Goal: Browse casually: Explore the website without a specific task or goal

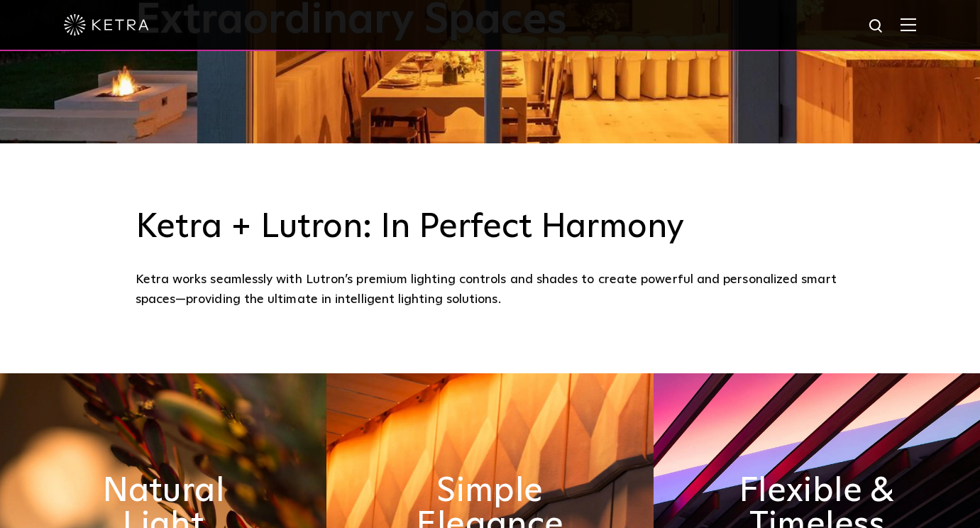
scroll to position [432, 0]
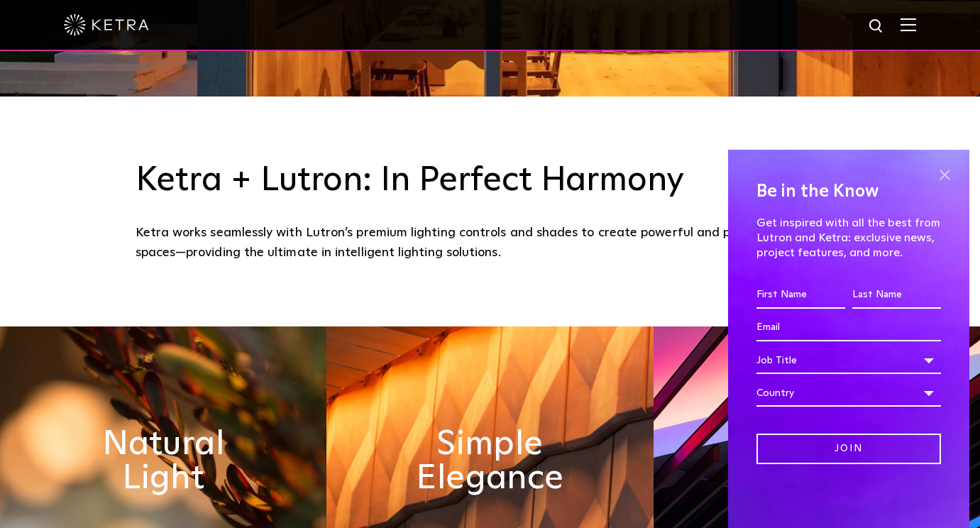
click at [945, 174] on span at bounding box center [944, 174] width 21 height 21
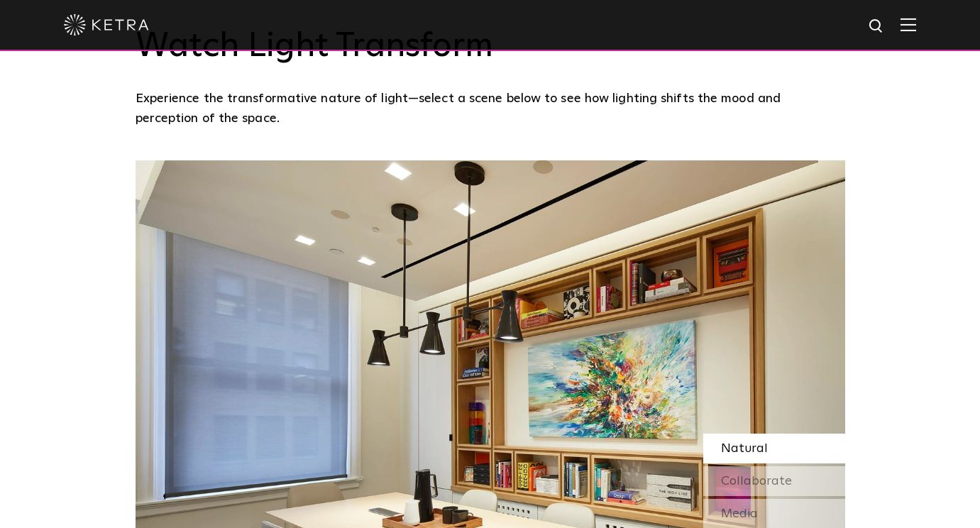
scroll to position [1255, 0]
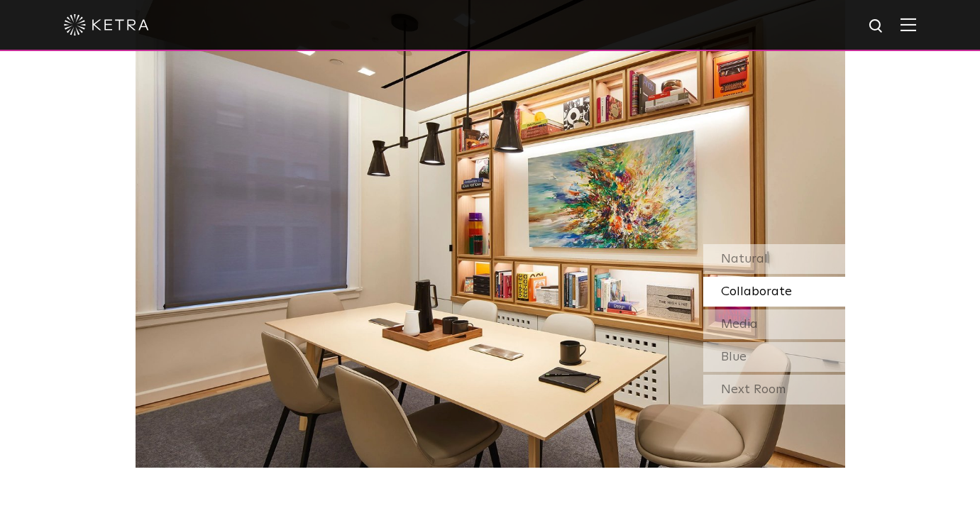
click at [772, 292] on span "Collaborate" at bounding box center [756, 291] width 71 height 13
click at [745, 256] on span "Natural" at bounding box center [744, 259] width 47 height 13
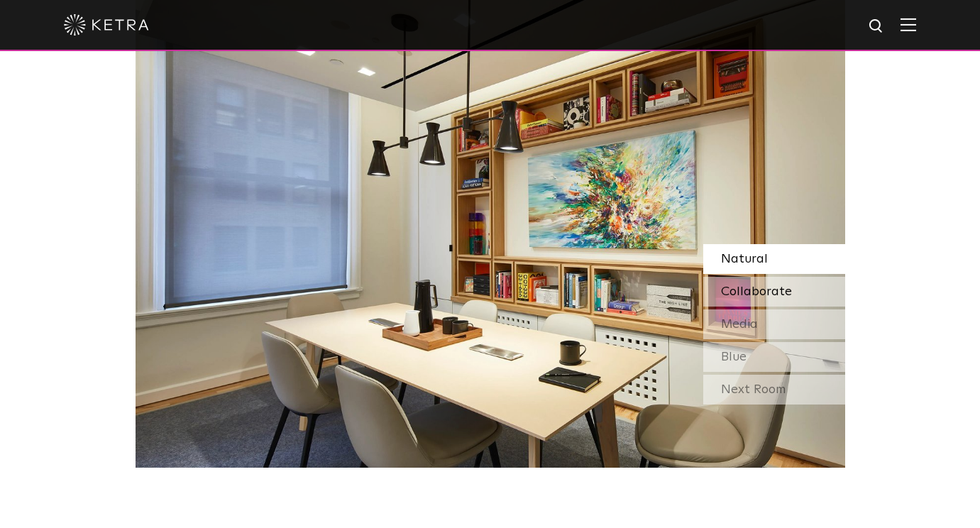
click at [747, 290] on span "Collaborate" at bounding box center [756, 291] width 71 height 13
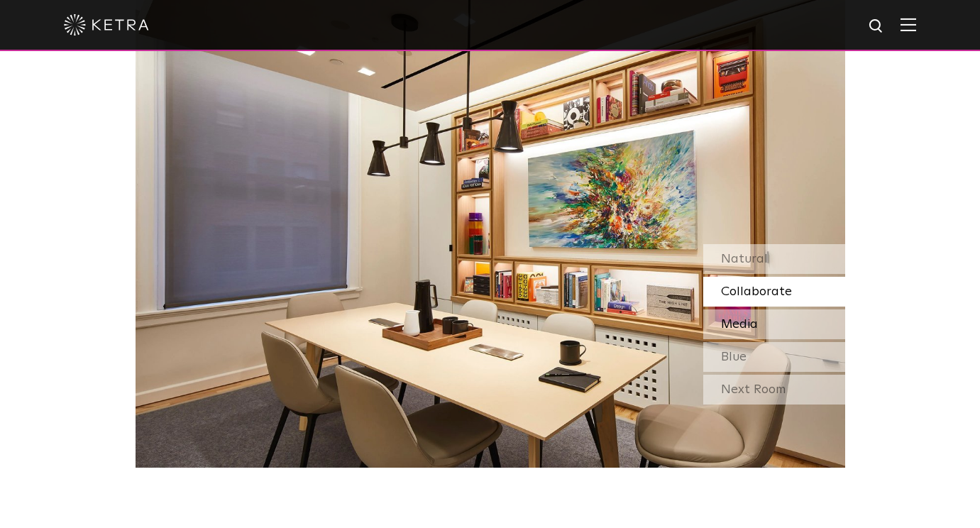
click at [742, 324] on span "Media" at bounding box center [739, 324] width 37 height 13
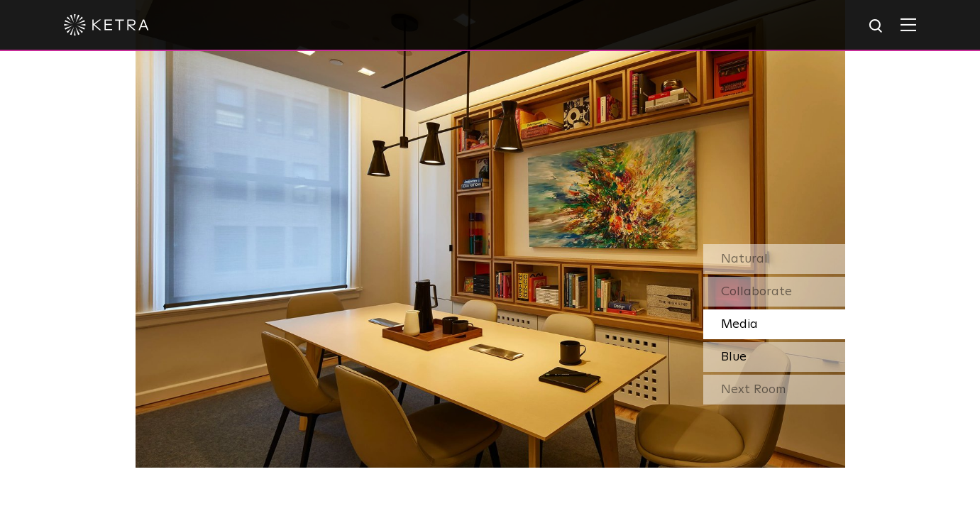
click at [737, 352] on span "Blue" at bounding box center [734, 357] width 26 height 13
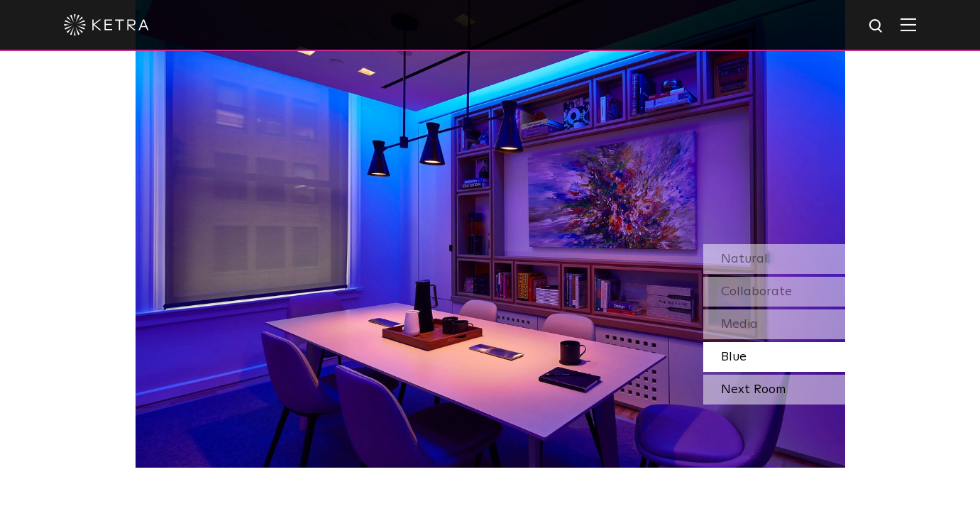
click at [742, 387] on div "Next Room" at bounding box center [774, 390] width 142 height 30
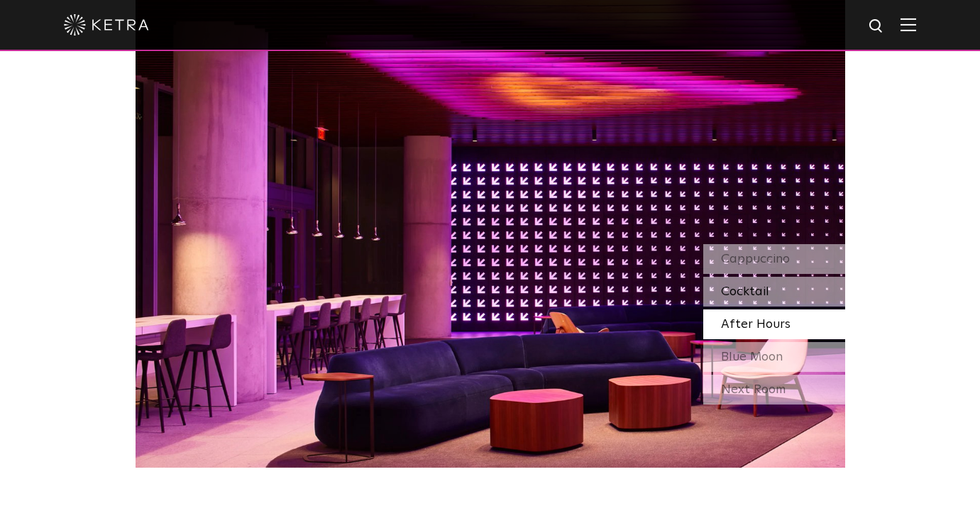
click at [748, 288] on span "Cocktail" at bounding box center [745, 291] width 48 height 13
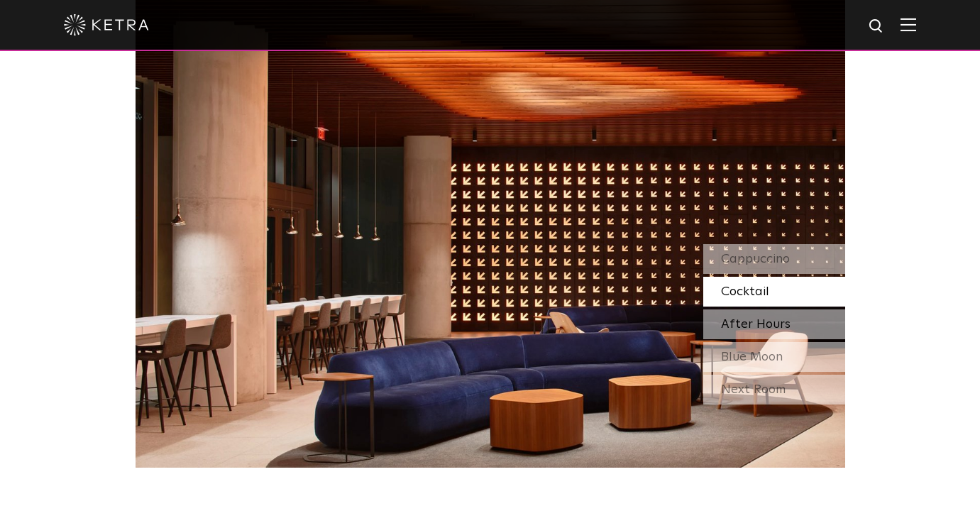
click at [746, 329] on span "After Hours" at bounding box center [756, 324] width 70 height 13
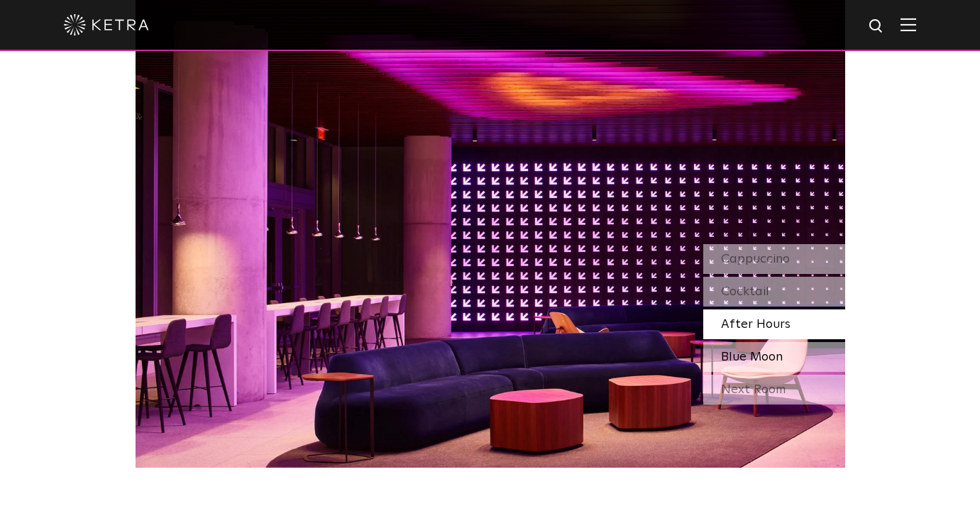
click at [747, 351] on span "Blue Moon" at bounding box center [752, 357] width 62 height 13
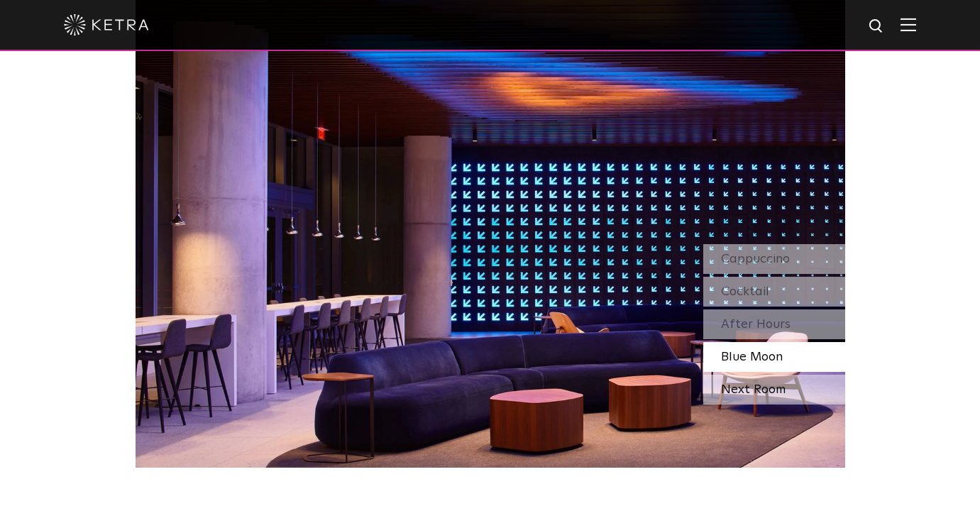
click at [753, 388] on div "Next Room" at bounding box center [774, 390] width 142 height 30
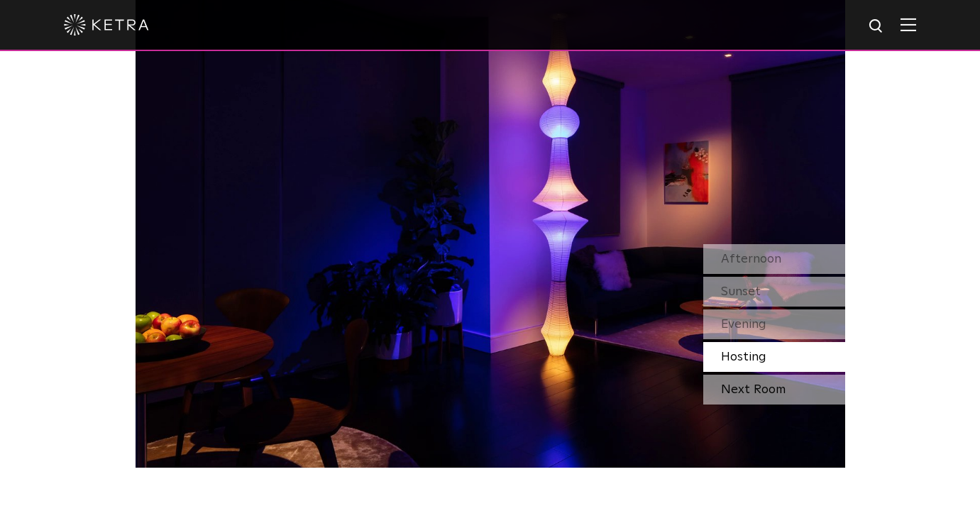
click at [753, 390] on div "Next Room" at bounding box center [774, 390] width 142 height 30
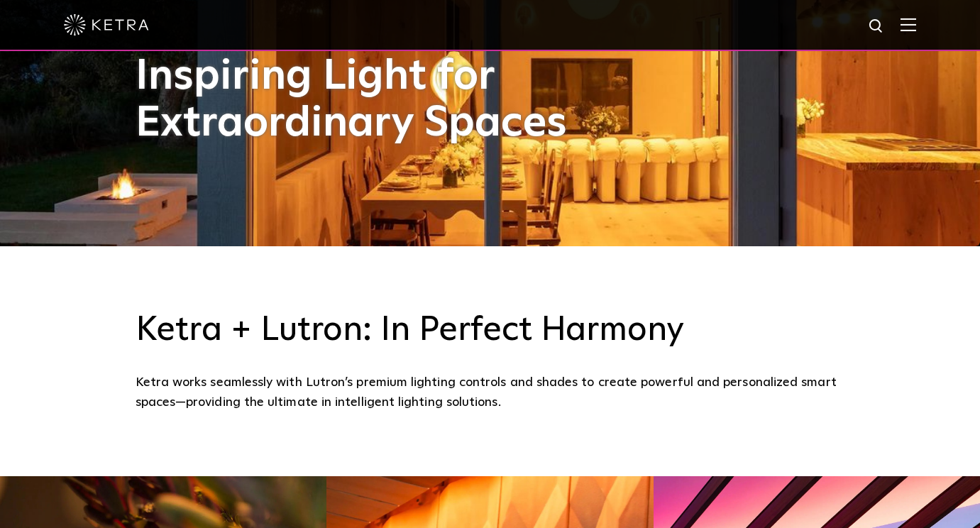
scroll to position [0, 0]
